Goal: Navigation & Orientation: Find specific page/section

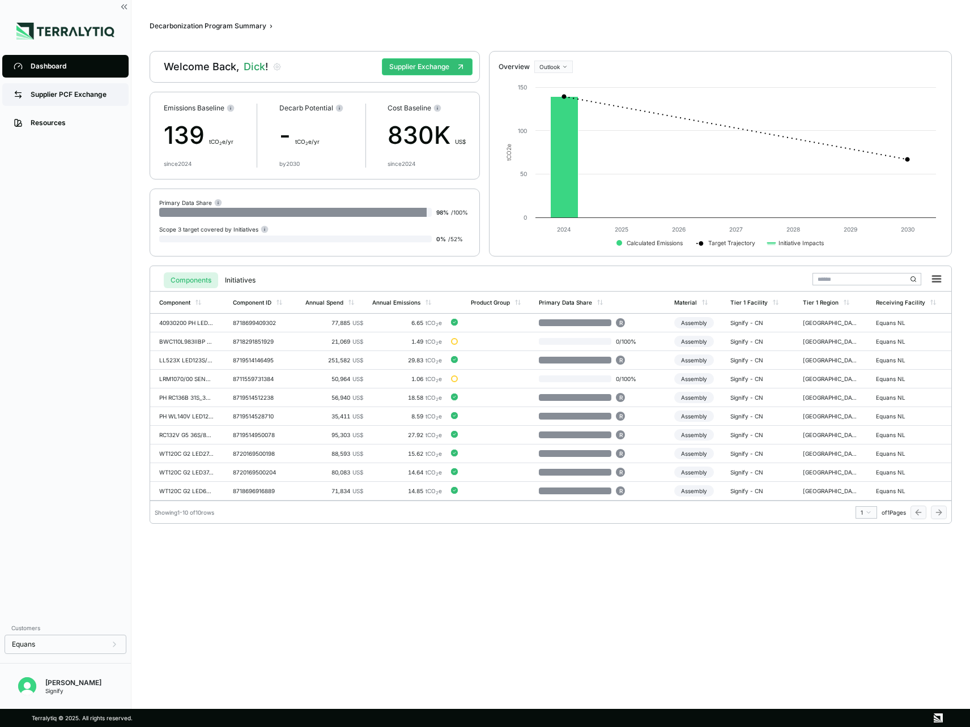
click at [50, 95] on div "Supplier PCF Exchange" at bounding box center [74, 94] width 87 height 9
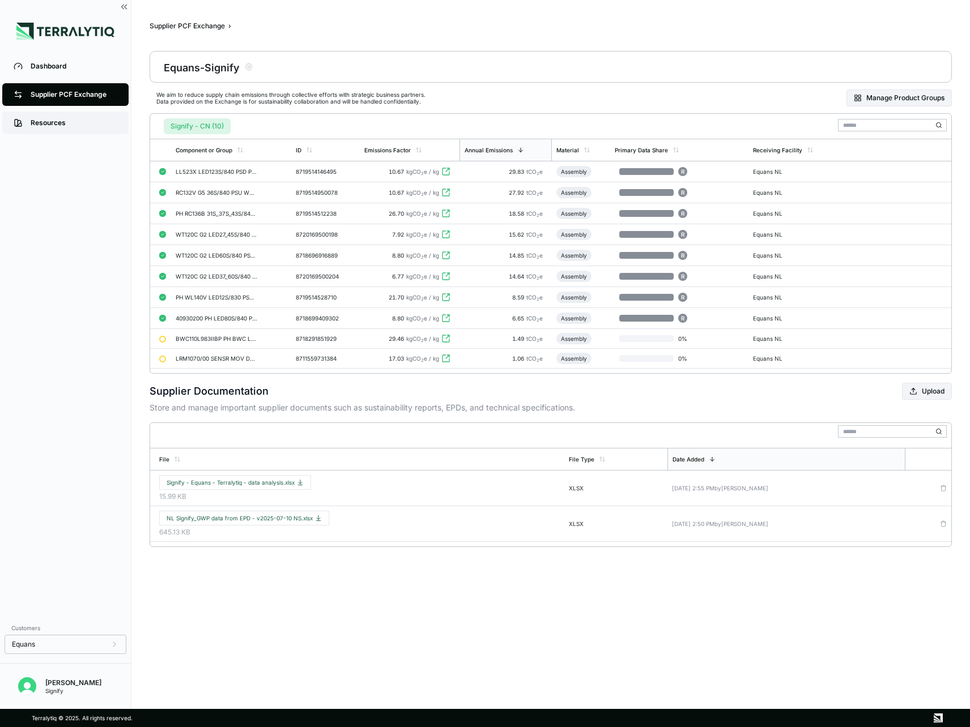
click at [59, 122] on div "Resources" at bounding box center [74, 122] width 87 height 9
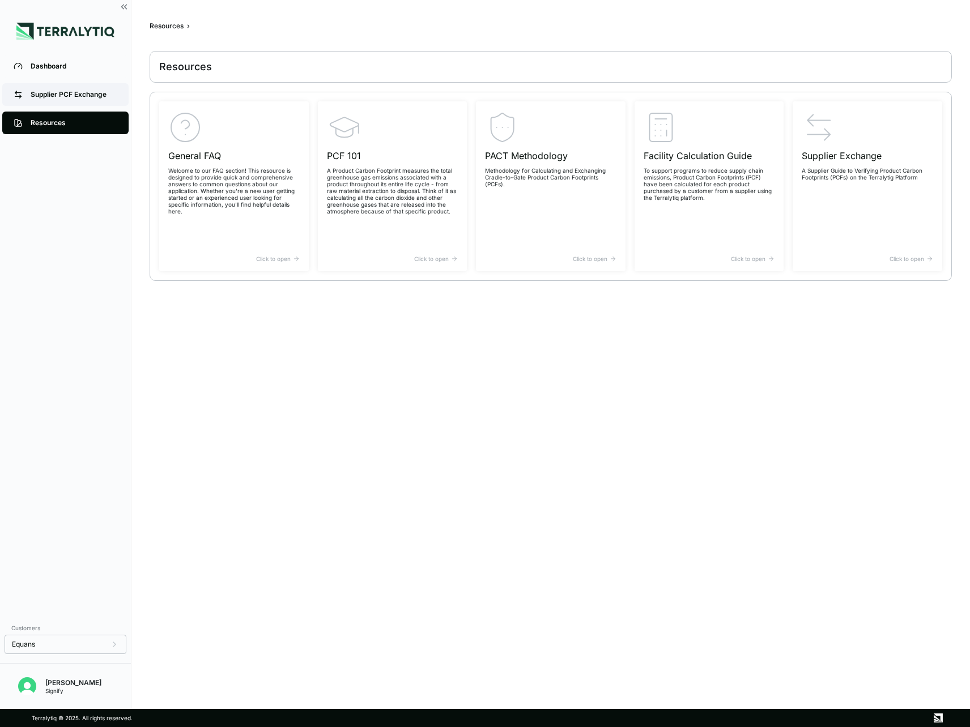
click at [65, 95] on div "Supplier PCF Exchange" at bounding box center [74, 94] width 87 height 9
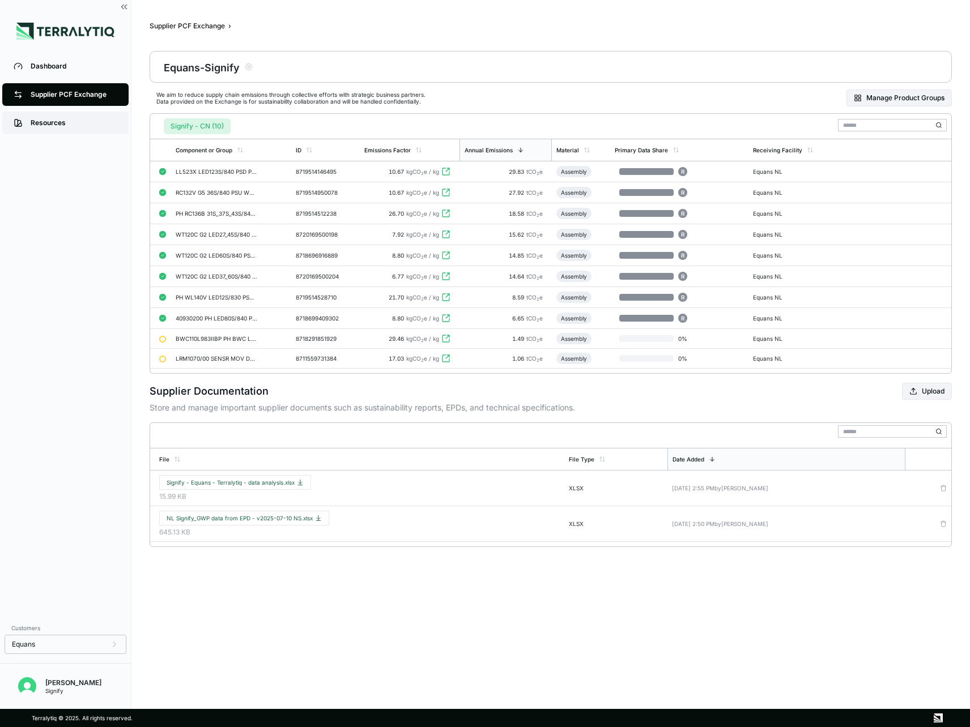
click at [42, 122] on div "Resources" at bounding box center [74, 122] width 87 height 9
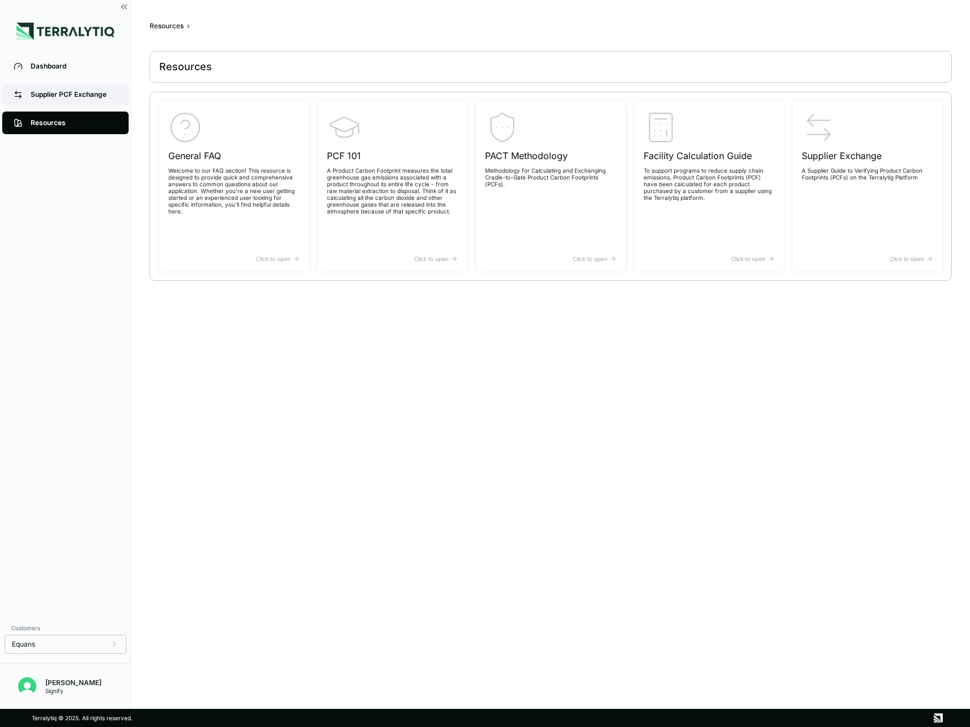
click at [51, 95] on div "Supplier PCF Exchange" at bounding box center [74, 94] width 87 height 9
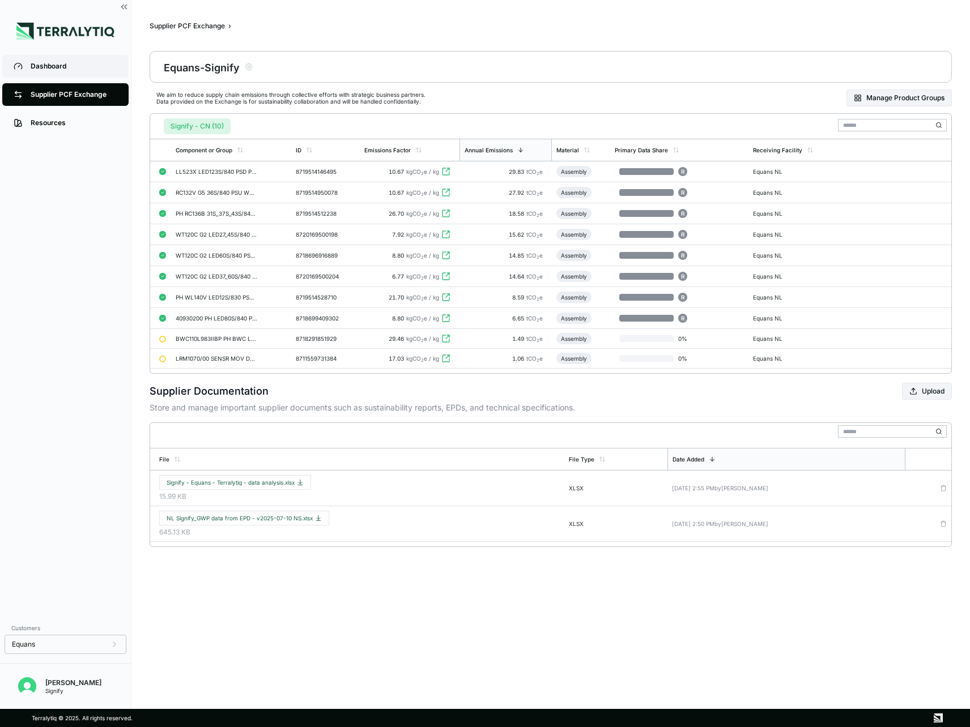
click at [69, 65] on div "Dashboard" at bounding box center [74, 66] width 87 height 9
